Goal: Find specific page/section: Find specific page/section

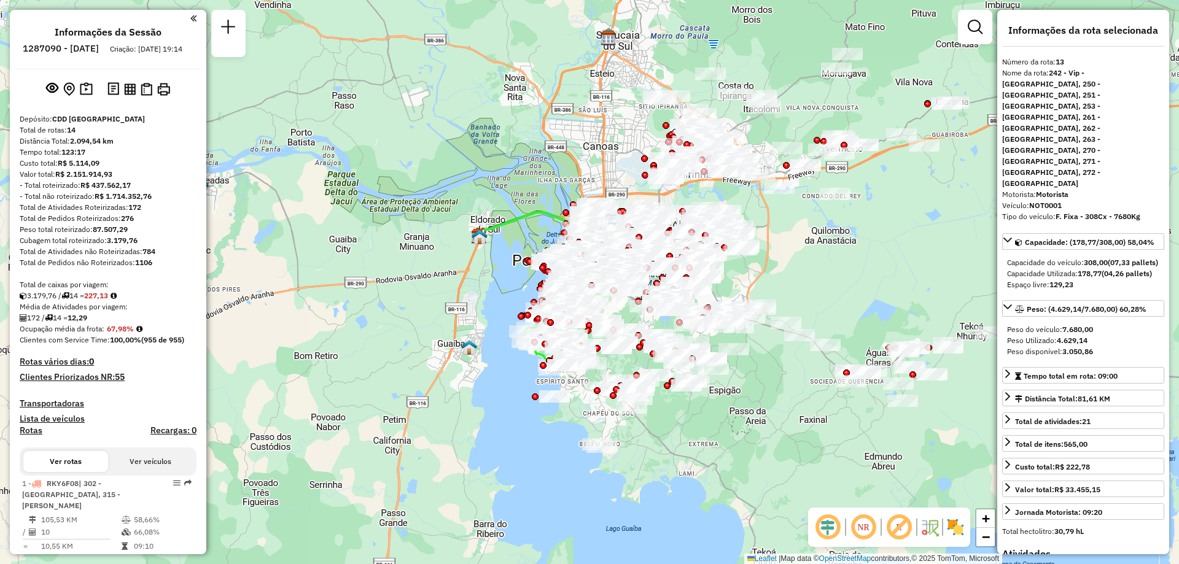
select select "**********"
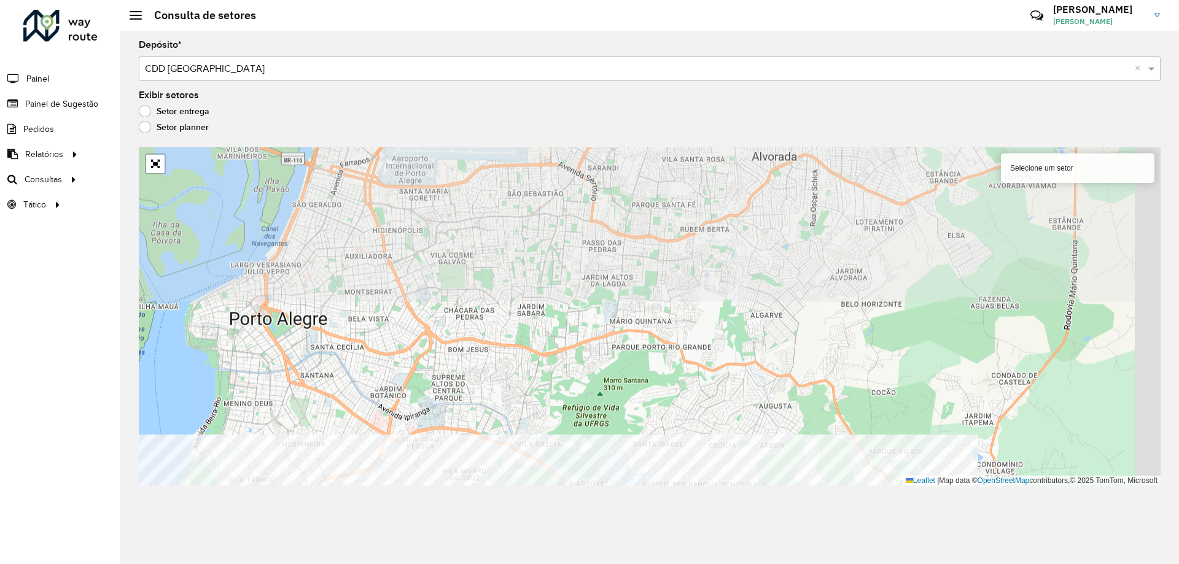
click at [595, 511] on div "Depósito * Selecione um depósito × CDD [GEOGRAPHIC_DATA] × Exibir setores Setor…" at bounding box center [649, 298] width 1059 height 534
